Goal: Find specific page/section: Find specific page/section

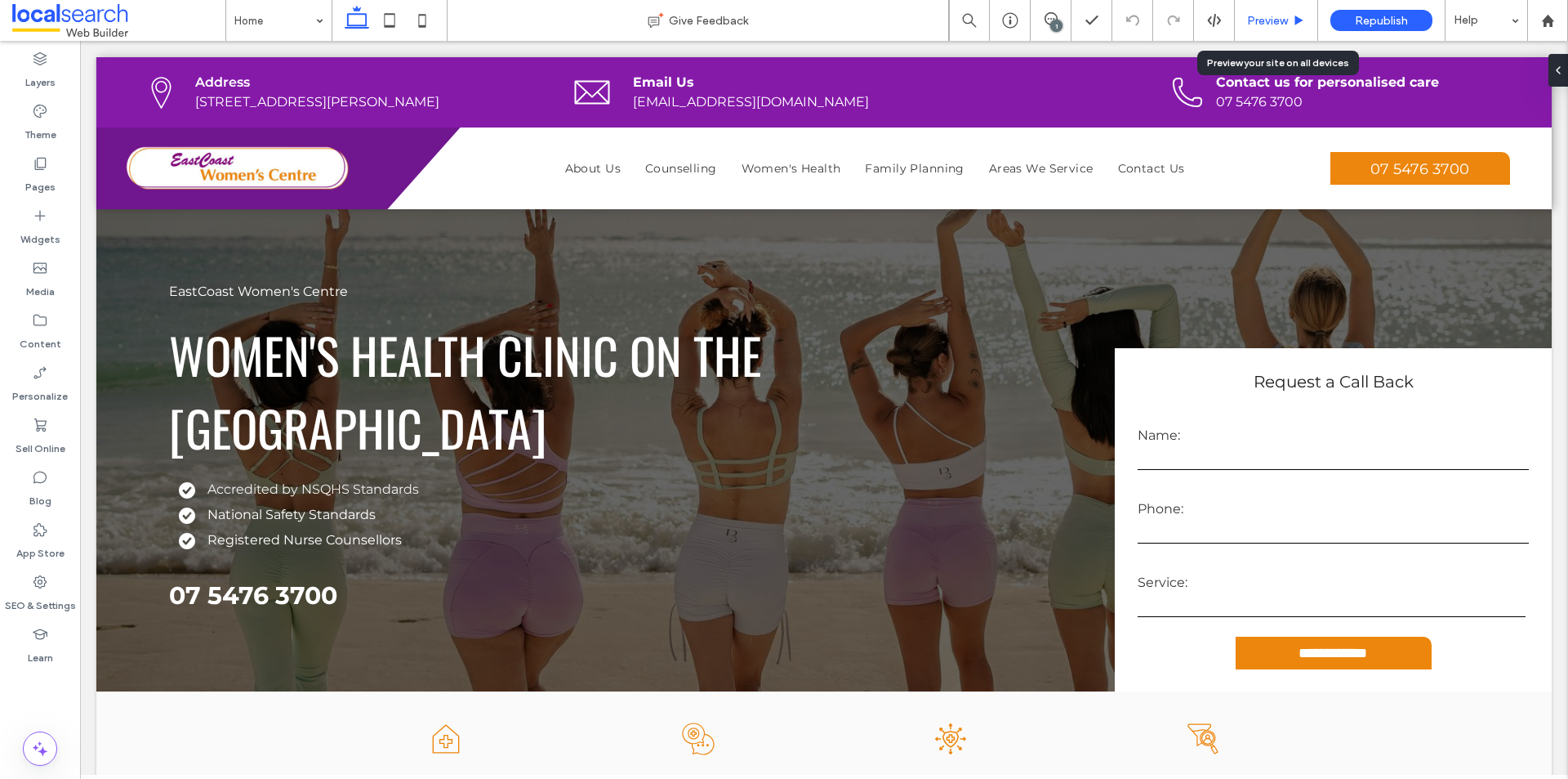
drag, startPoint x: 1152, startPoint y: 6, endPoint x: 1276, endPoint y: 24, distance: 125.3
click at [1276, 24] on span "Preview" at bounding box center [1267, 20] width 41 height 14
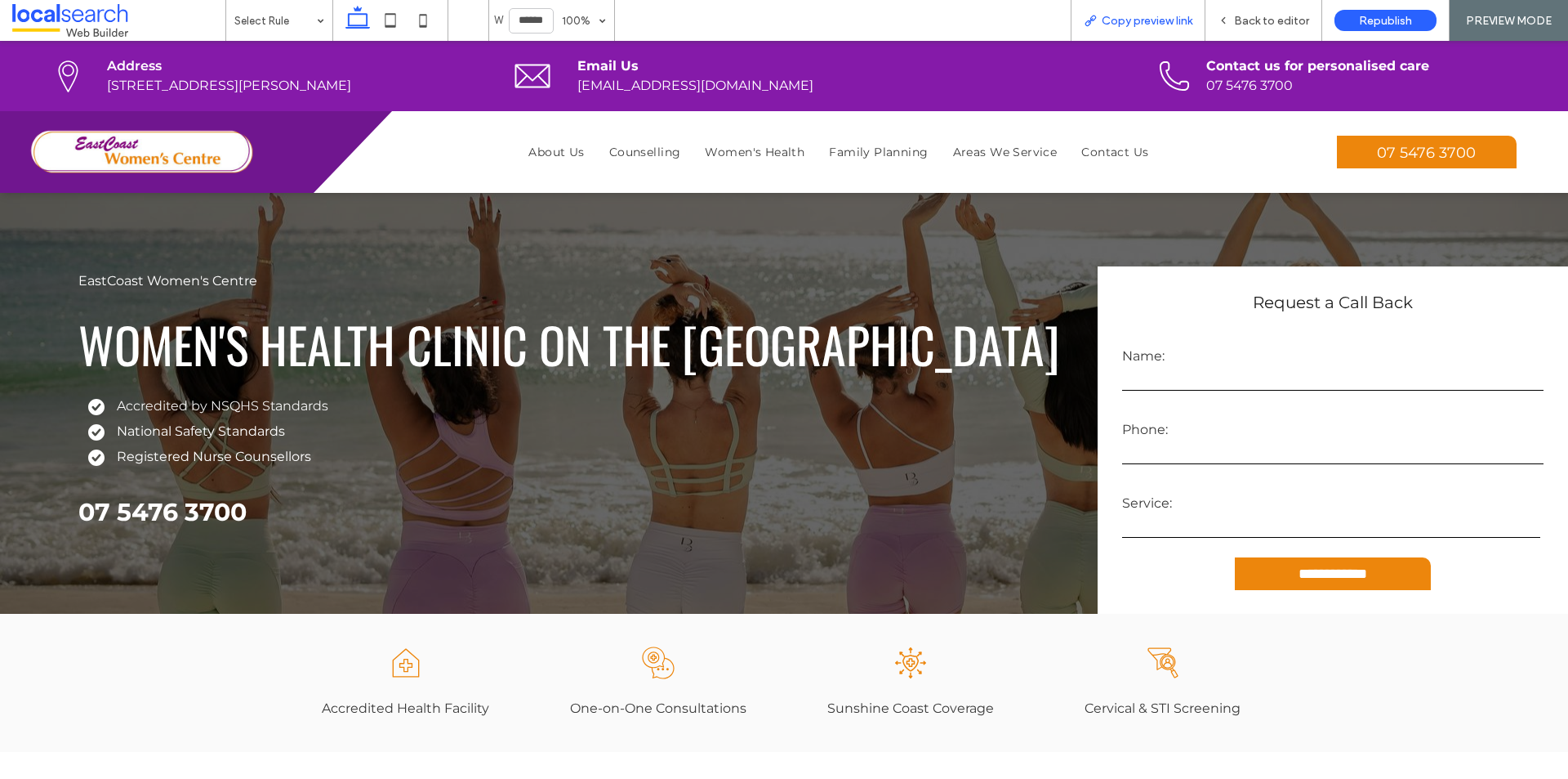
click at [1164, 27] on div "Copy preview link" at bounding box center [1138, 20] width 135 height 41
click at [1101, 19] on div "Copy preview link" at bounding box center [1138, 20] width 133 height 14
click at [1279, 18] on span "Back to editor" at bounding box center [1271, 20] width 75 height 14
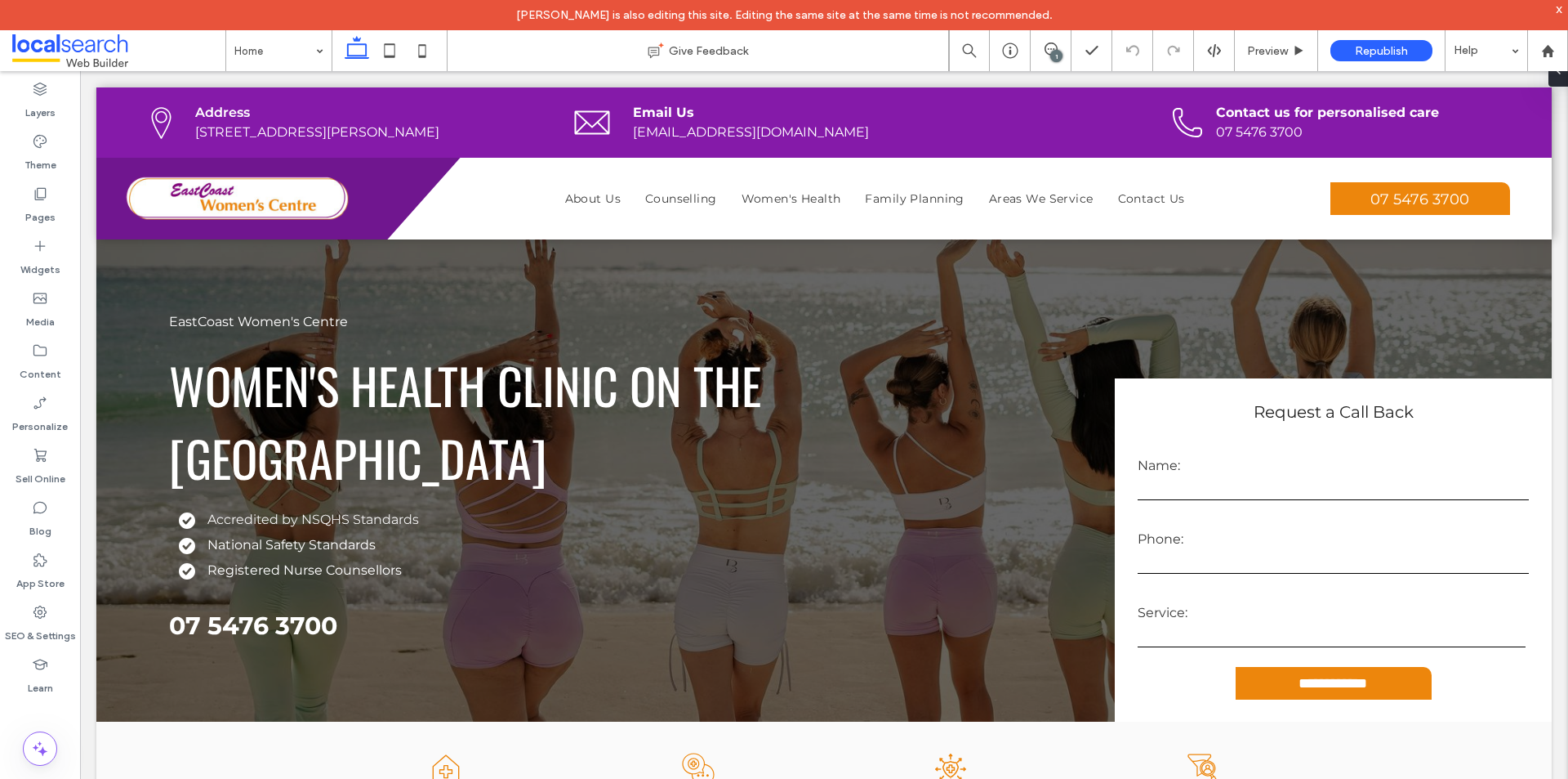
click at [63, 45] on span at bounding box center [119, 51] width 214 height 33
